Goal: Find contact information: Find contact information

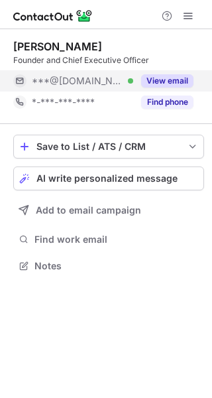
scroll to position [256, 212]
click at [171, 81] on button "View email" at bounding box center [167, 80] width 52 height 13
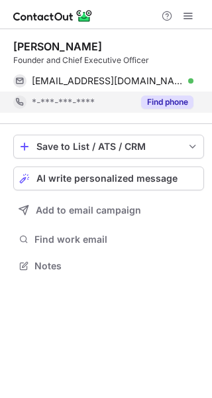
click at [163, 101] on button "Find phone" at bounding box center [167, 101] width 52 height 13
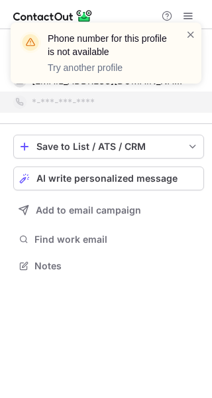
click at [187, 41] on div at bounding box center [191, 53] width 11 height 50
